Goal: Information Seeking & Learning: Learn about a topic

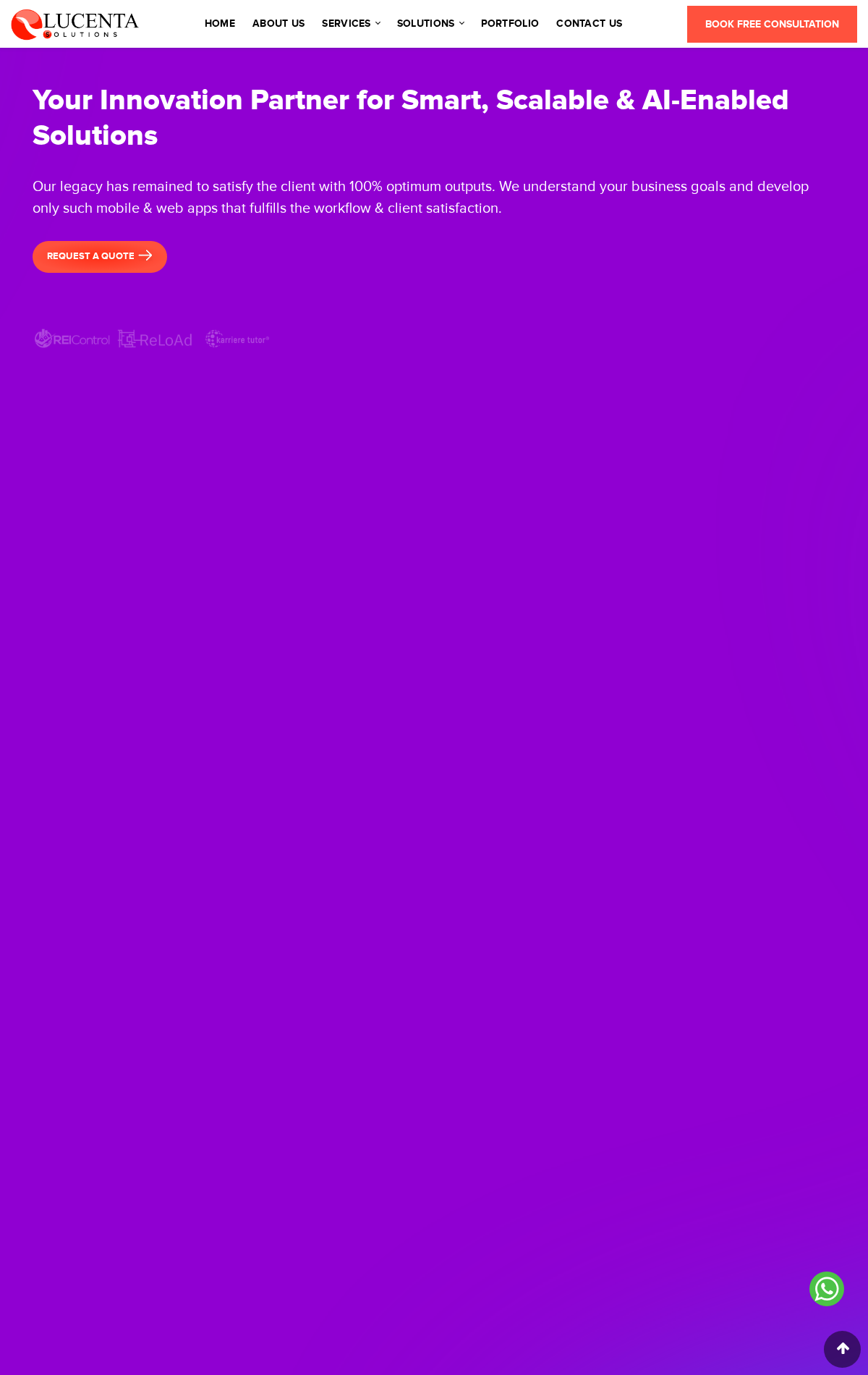
scroll to position [4485, 0]
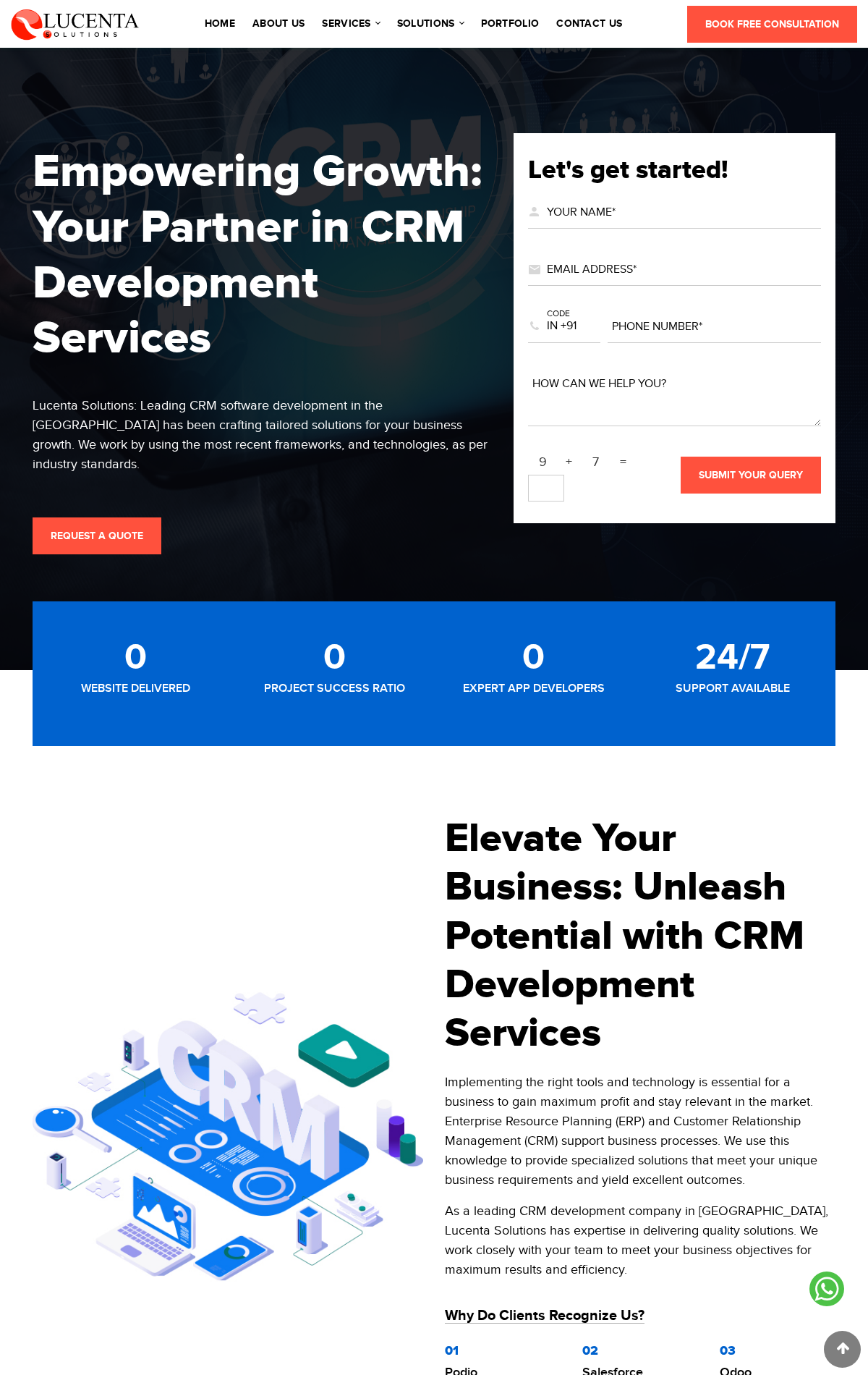
scroll to position [4574, 0]
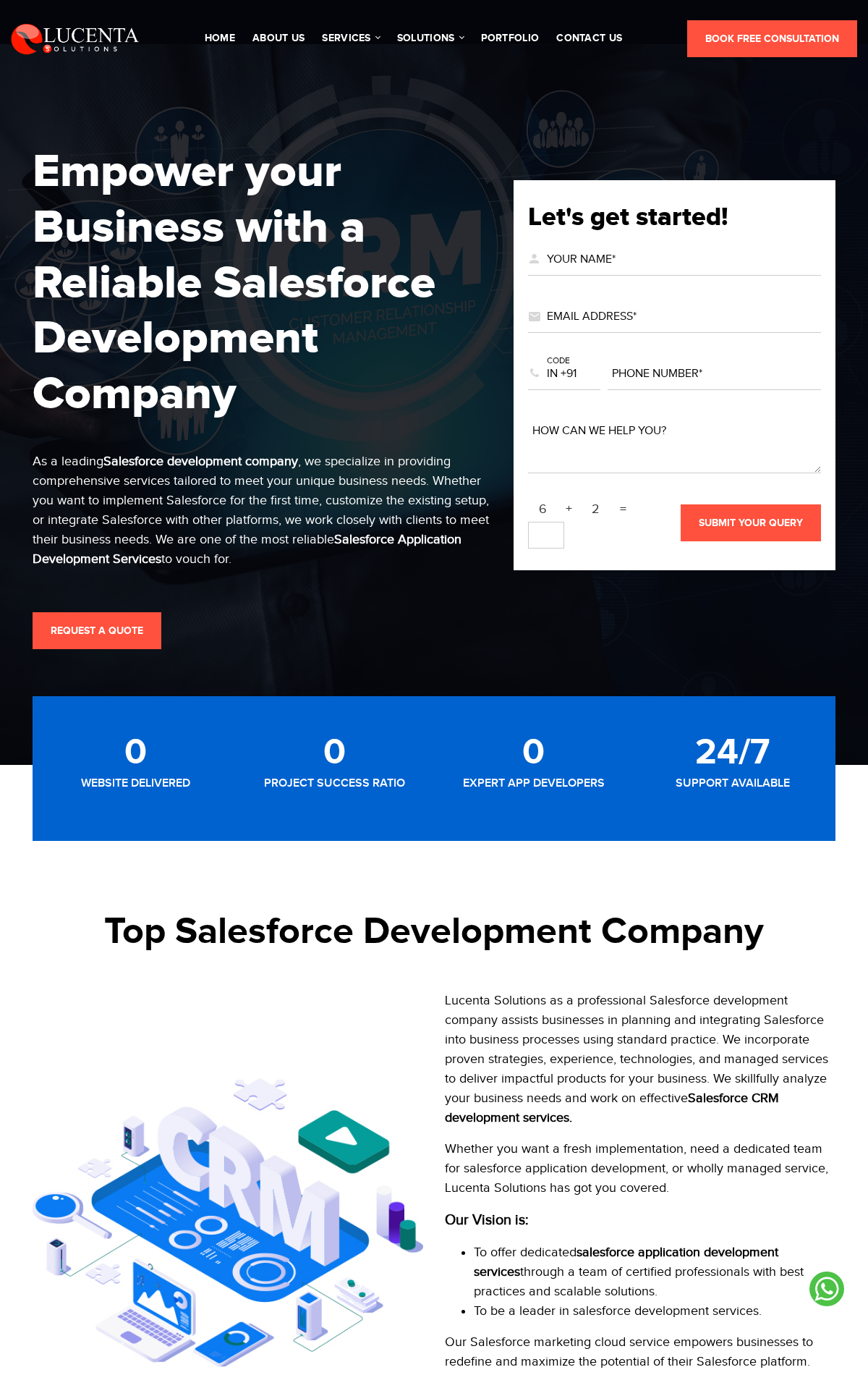
scroll to position [6626, 0]
